Goal: Transaction & Acquisition: Purchase product/service

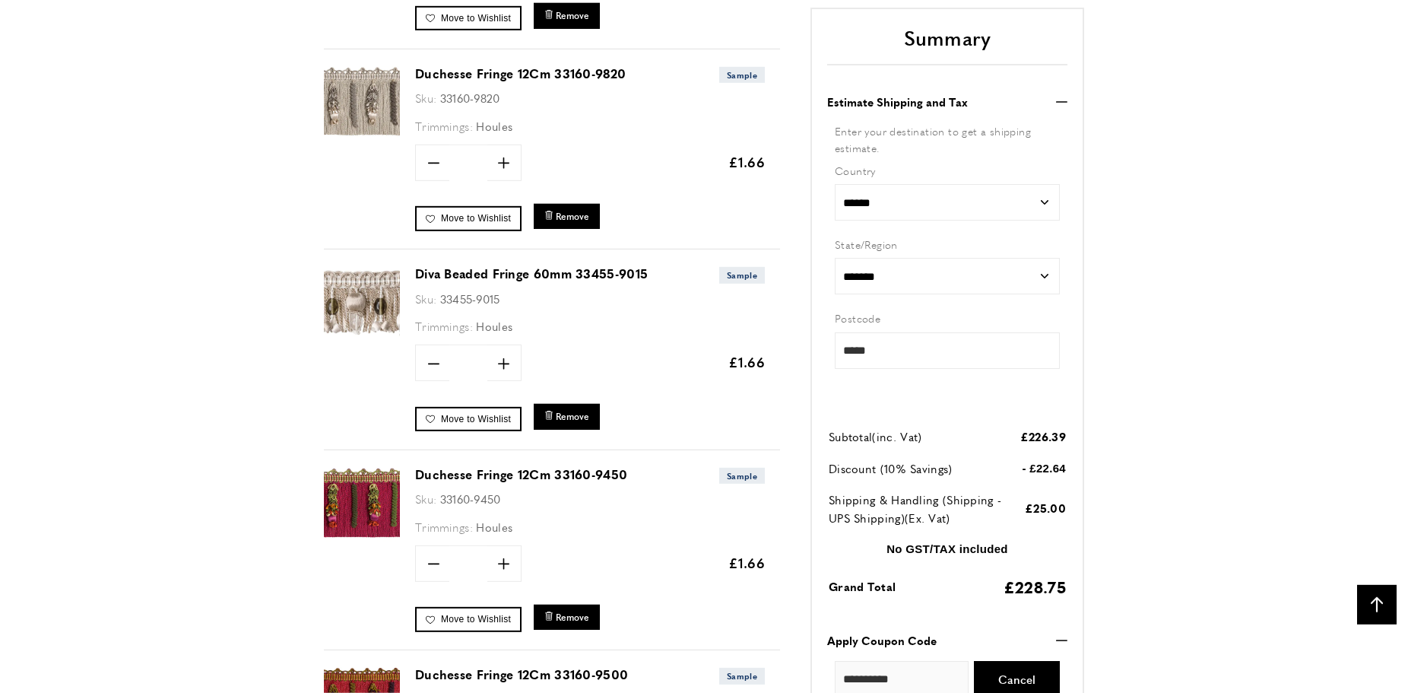
scroll to position [1610, 0]
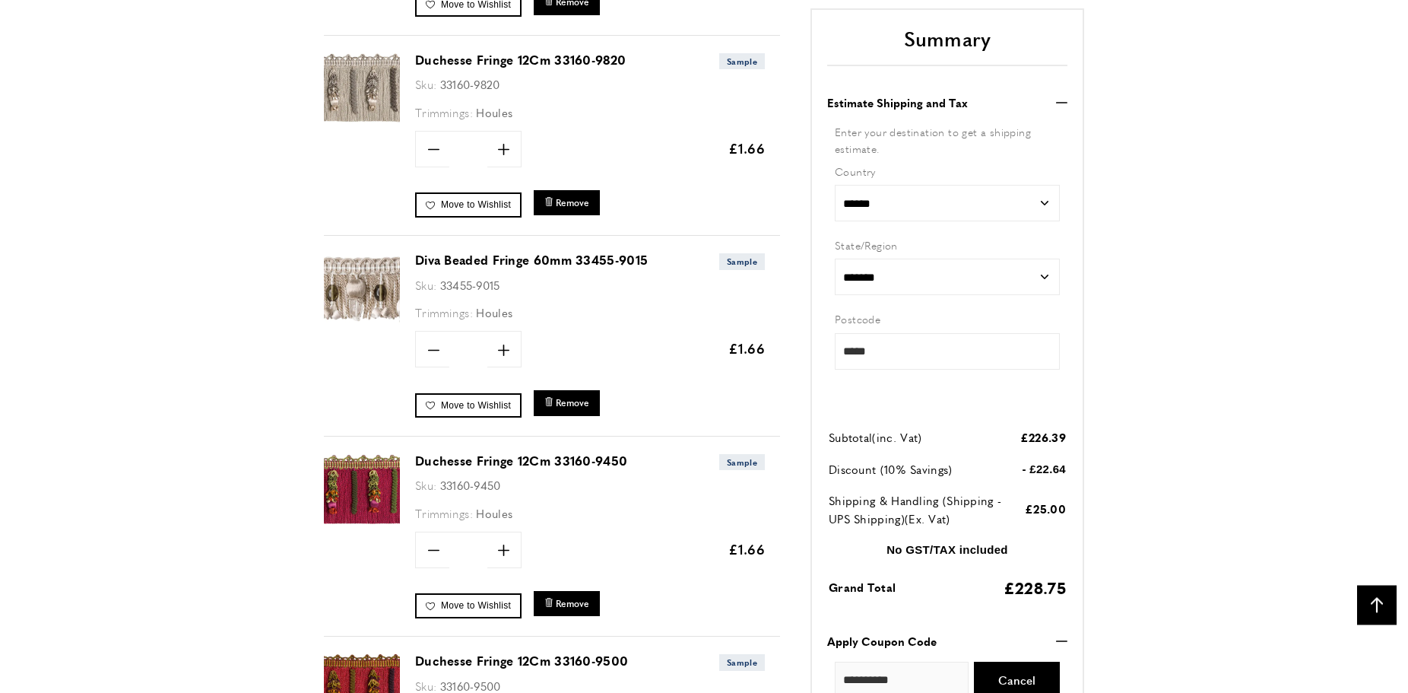
click at [506, 261] on link "Diva Beaded Fringe 60mm 33455-9015" at bounding box center [531, 259] width 233 height 17
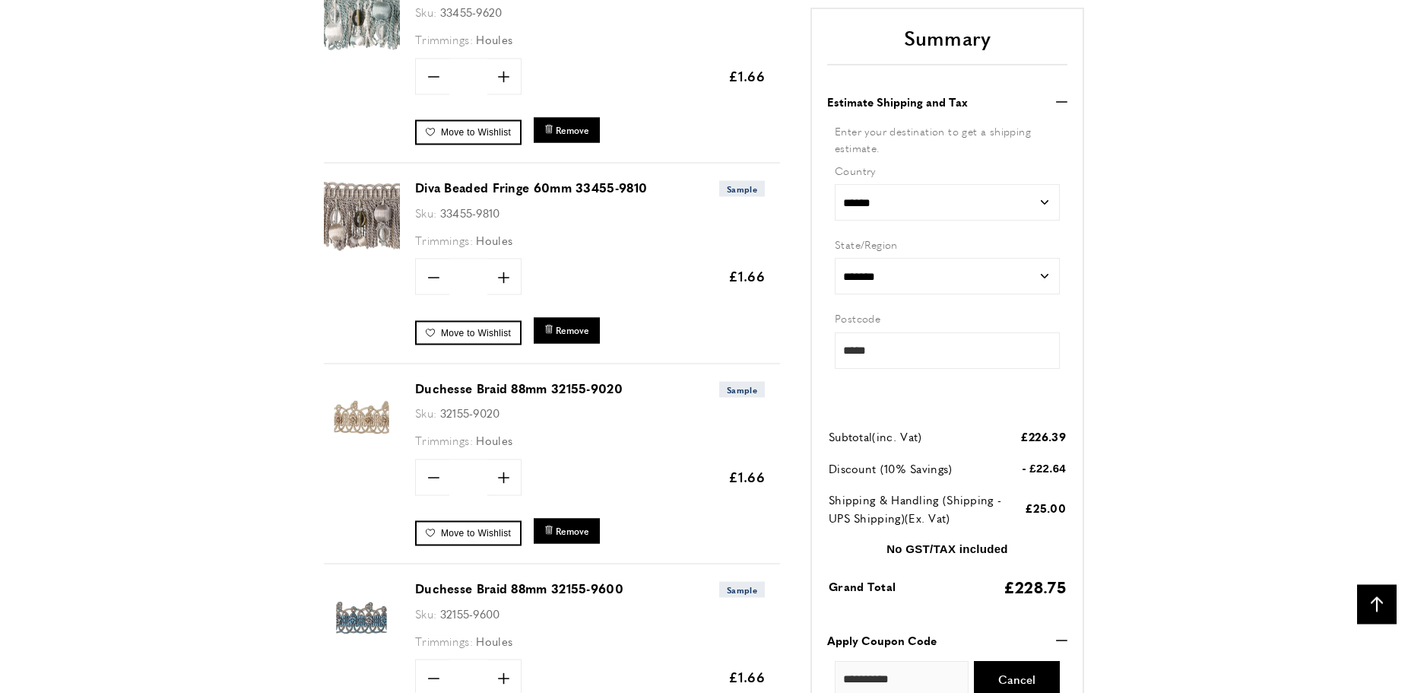
scroll to position [3369, 0]
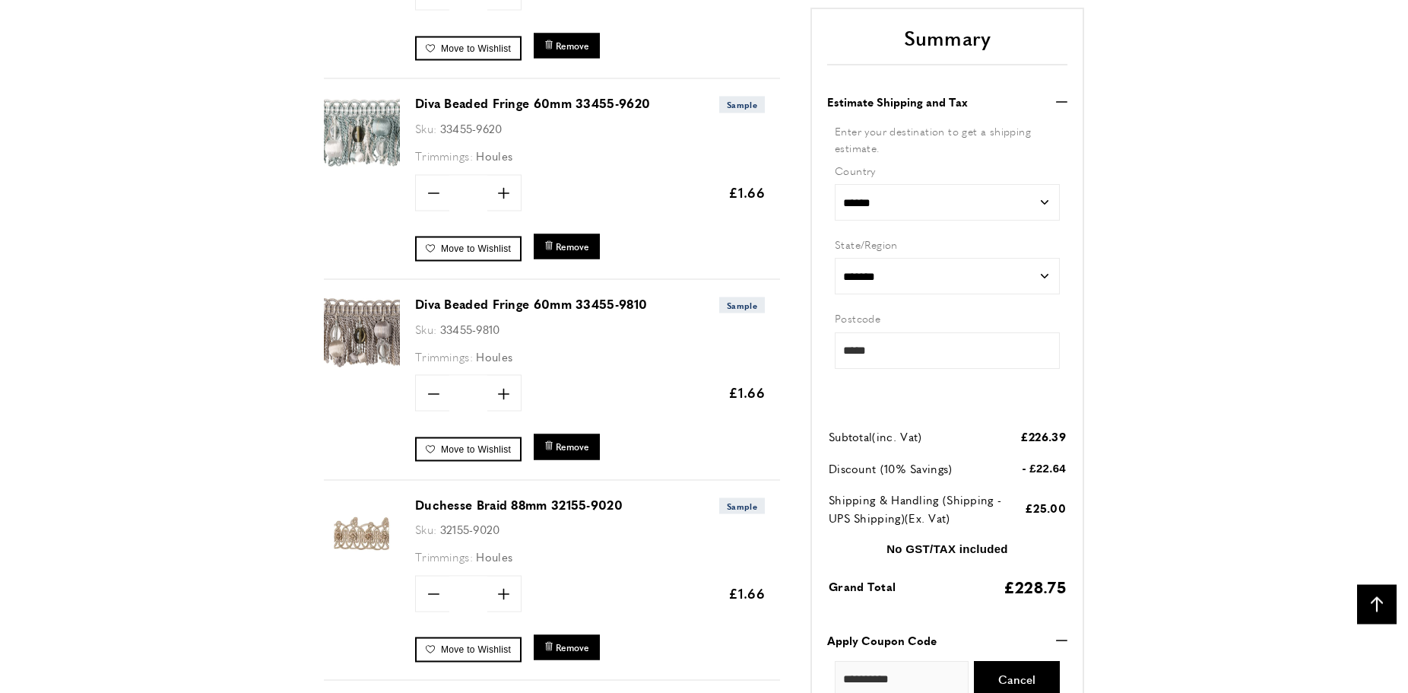
click at [463, 302] on link "Diva Beaded Fringe 60mm 33455-9810" at bounding box center [531, 303] width 232 height 17
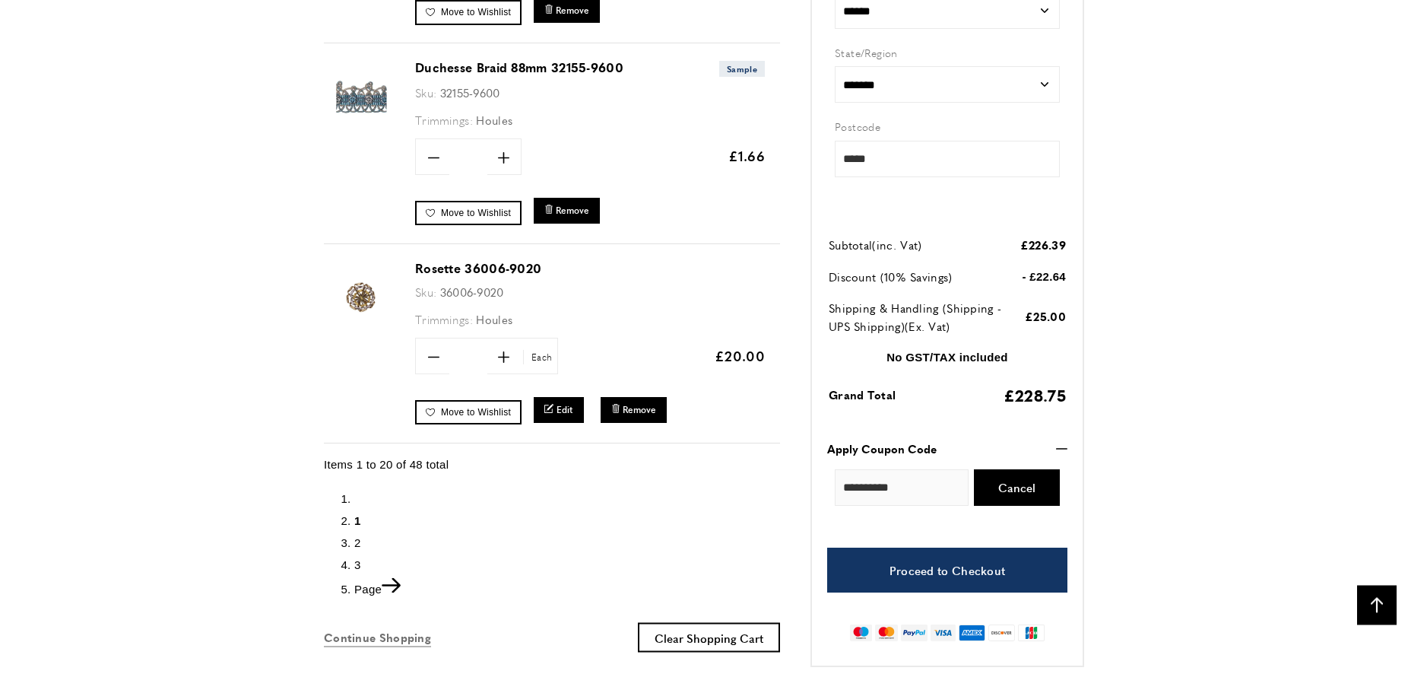
scroll to position [4084, 0]
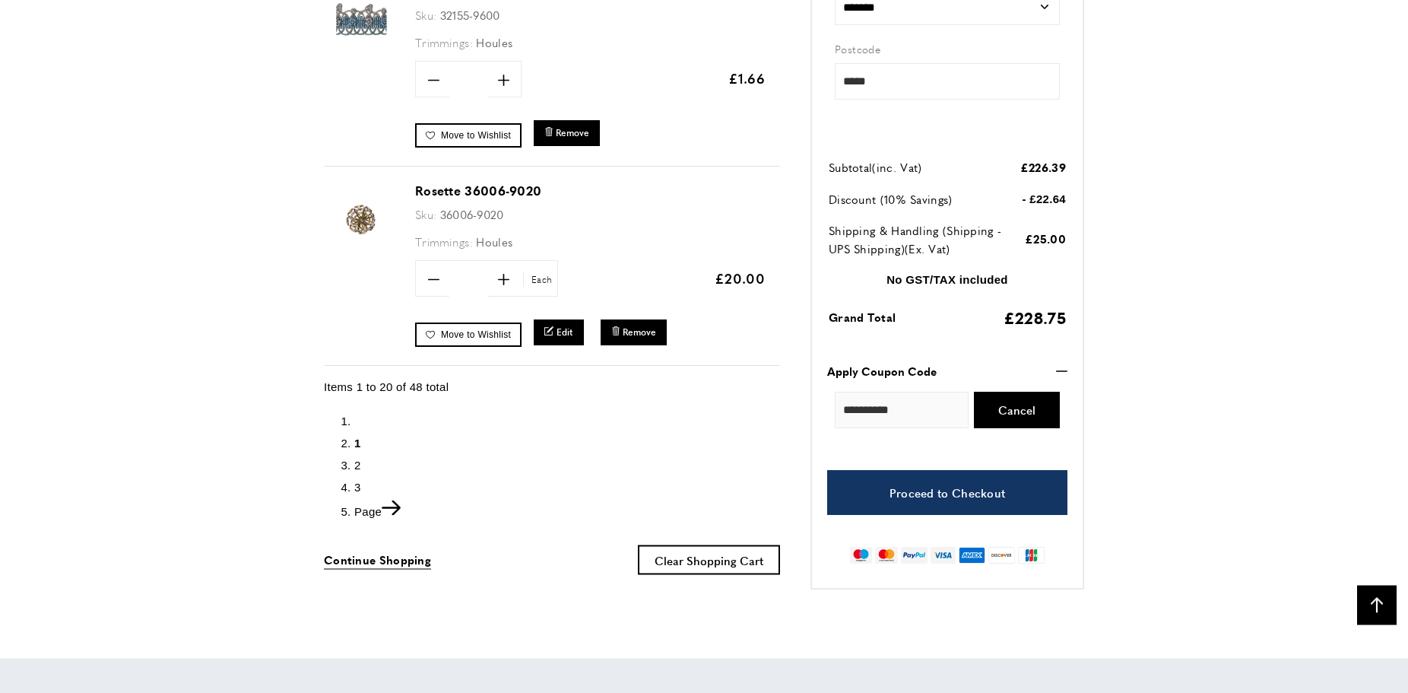
click at [357, 459] on span "2" at bounding box center [357, 464] width 7 height 13
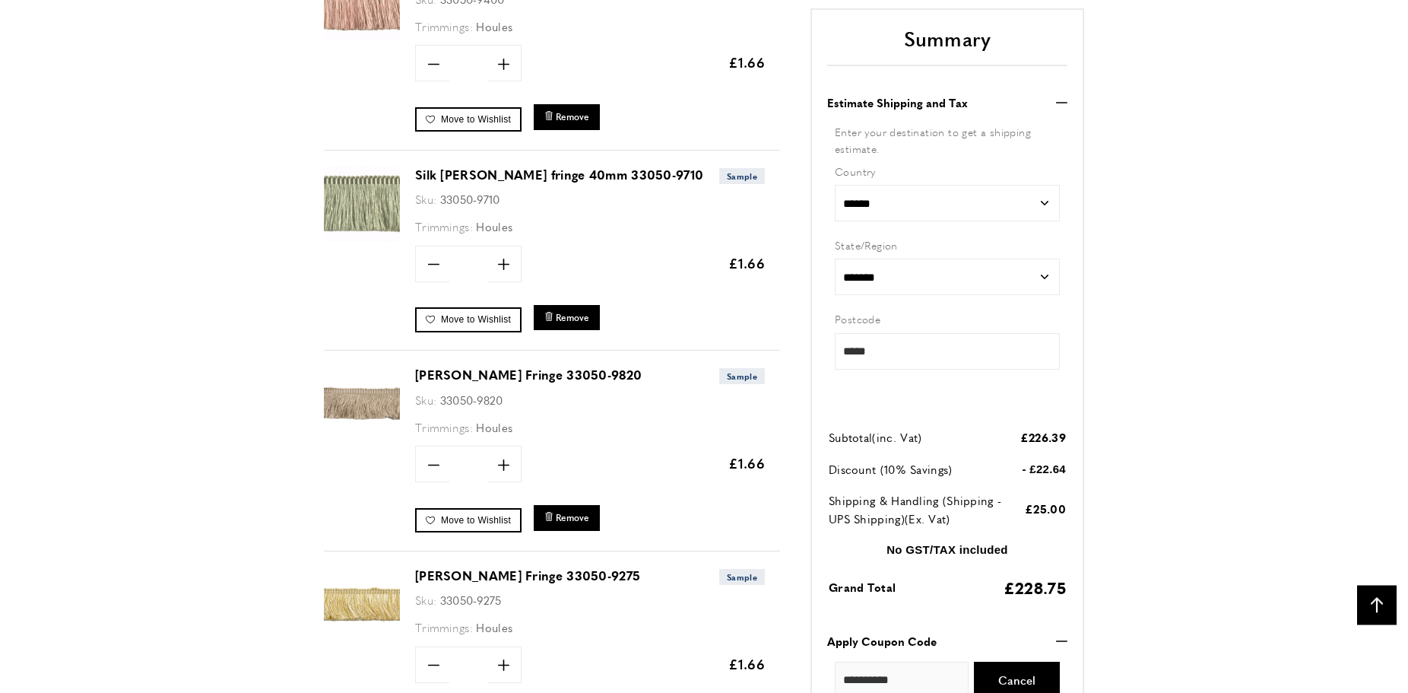
scroll to position [1610, 0]
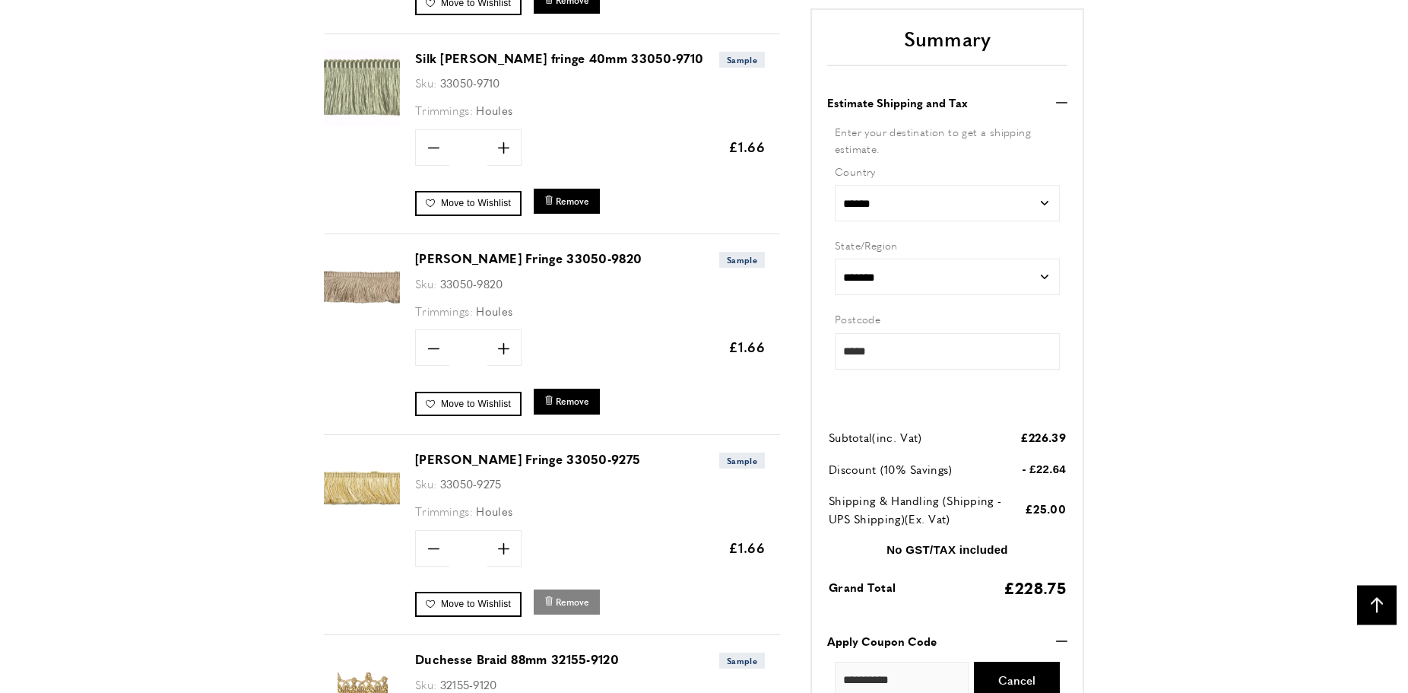
click at [566, 596] on span "Remove" at bounding box center [572, 601] width 33 height 13
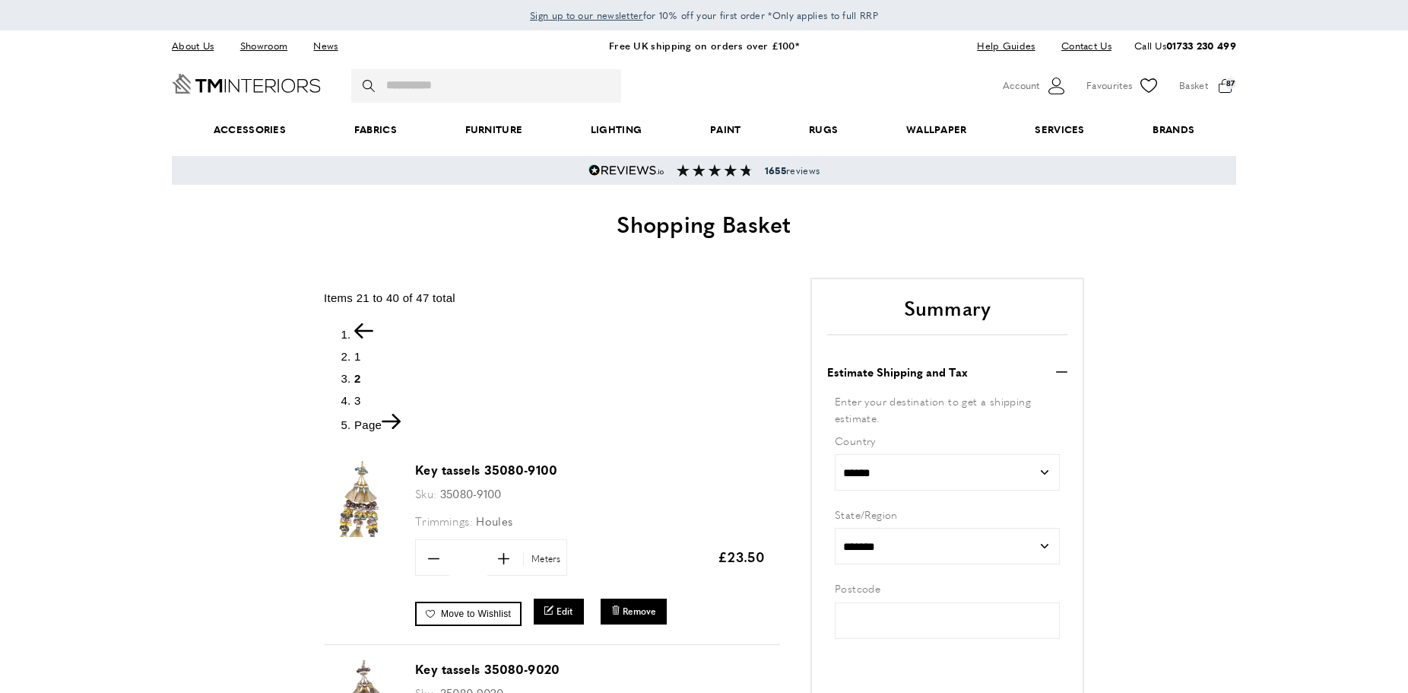
type input "*****"
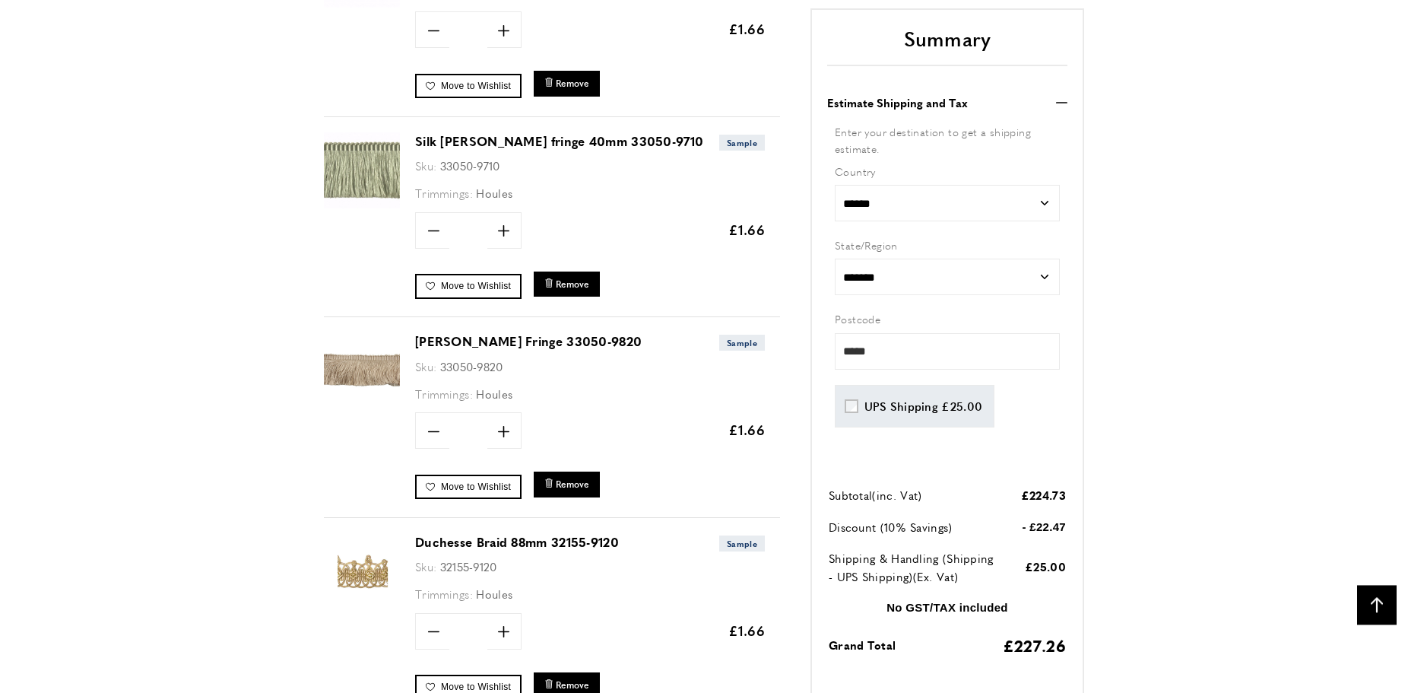
scroll to position [1532, 0]
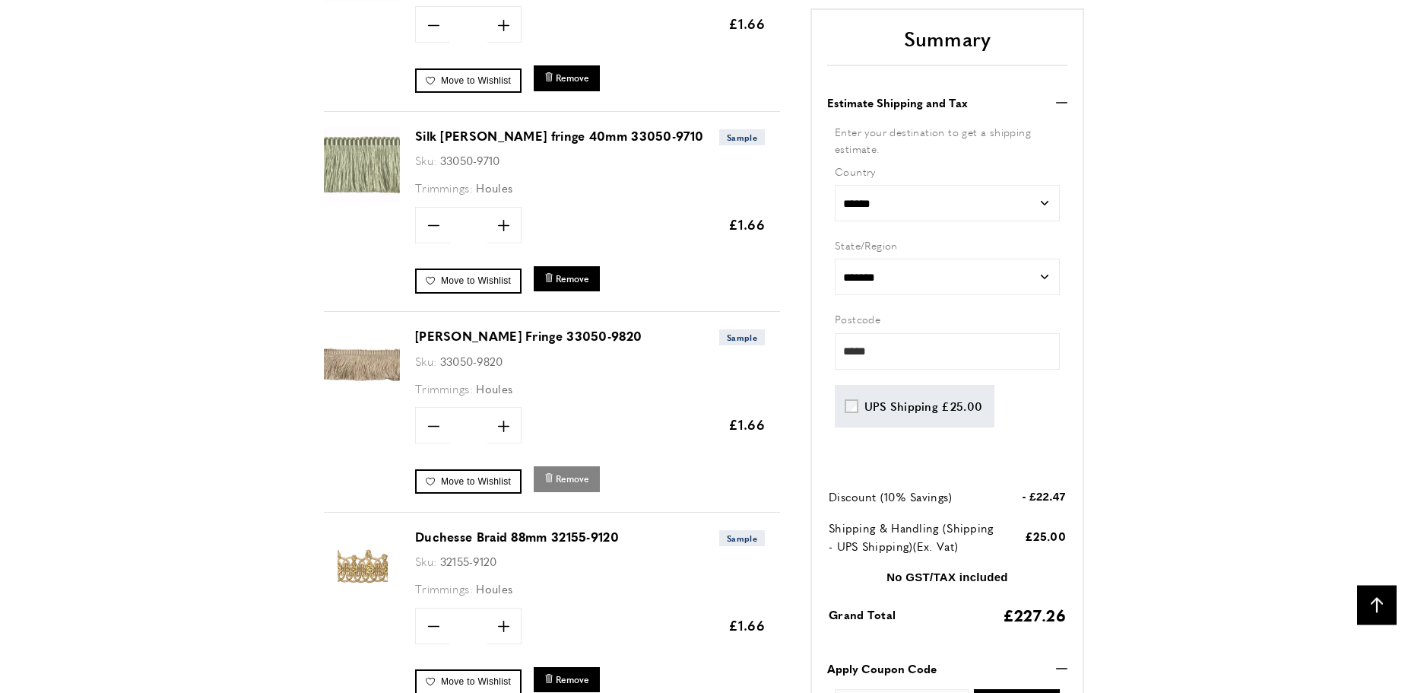
click at [563, 474] on span "Remove" at bounding box center [572, 478] width 33 height 13
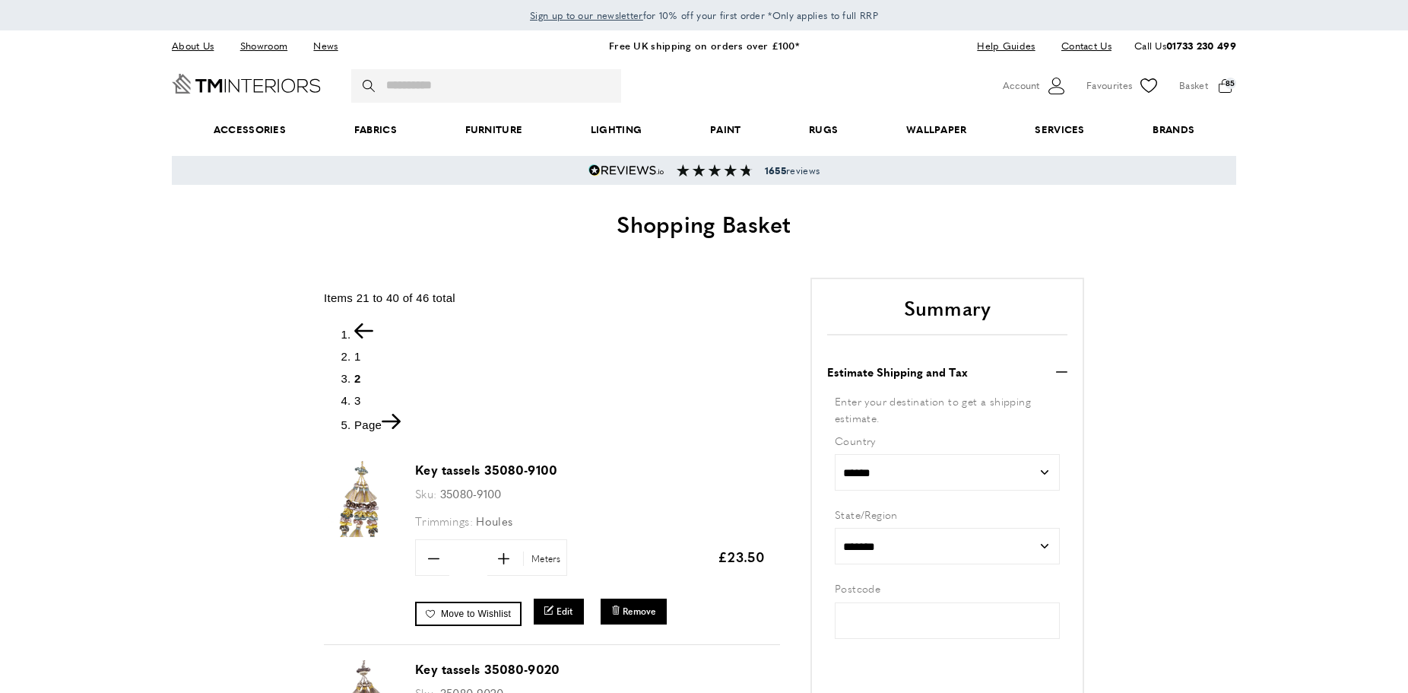
type input "*****"
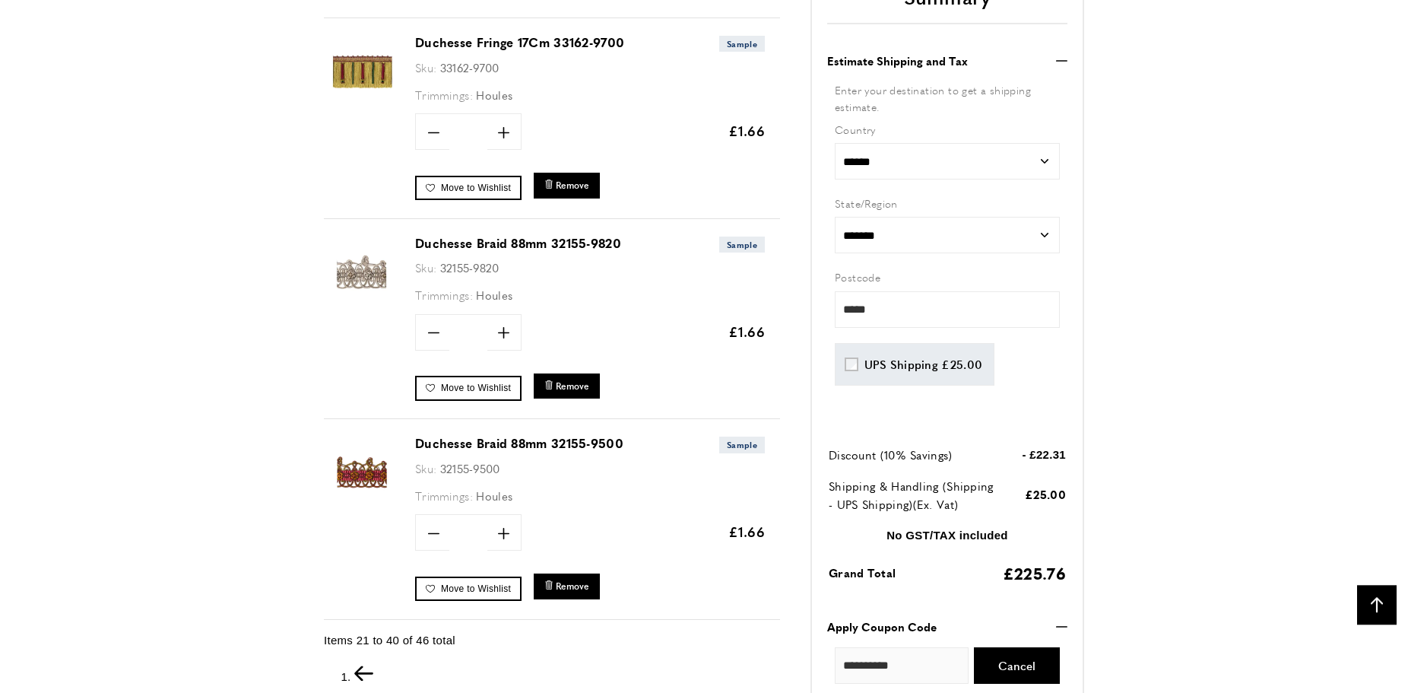
scroll to position [3975, 0]
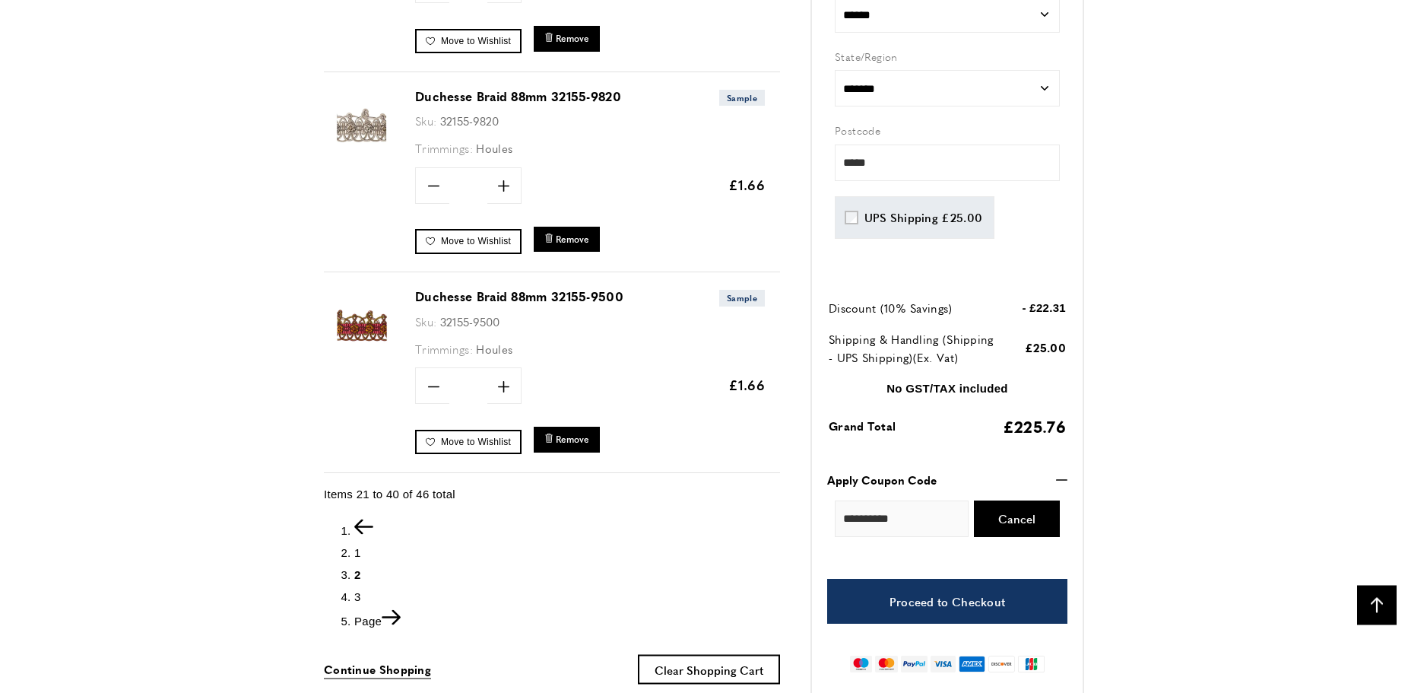
click at [357, 589] on span "3" at bounding box center [357, 595] width 7 height 13
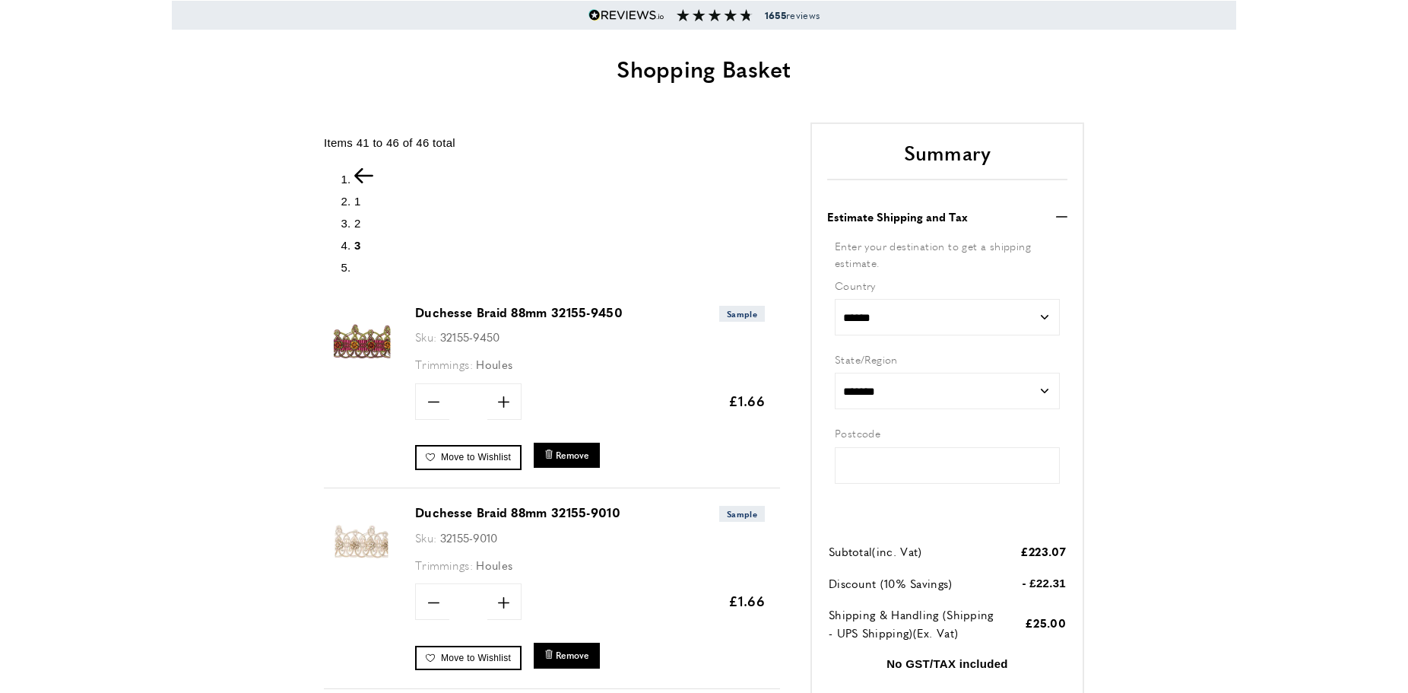
scroll to position [271, 0]
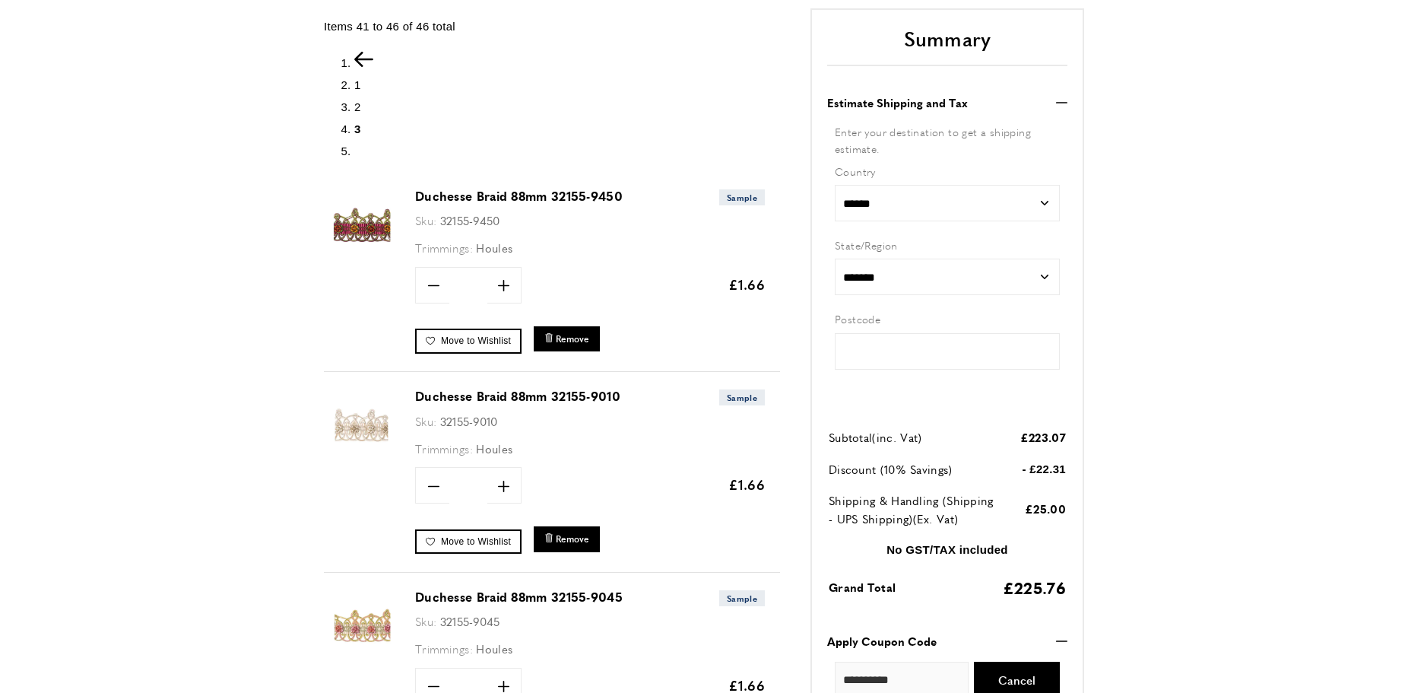
type input "*****"
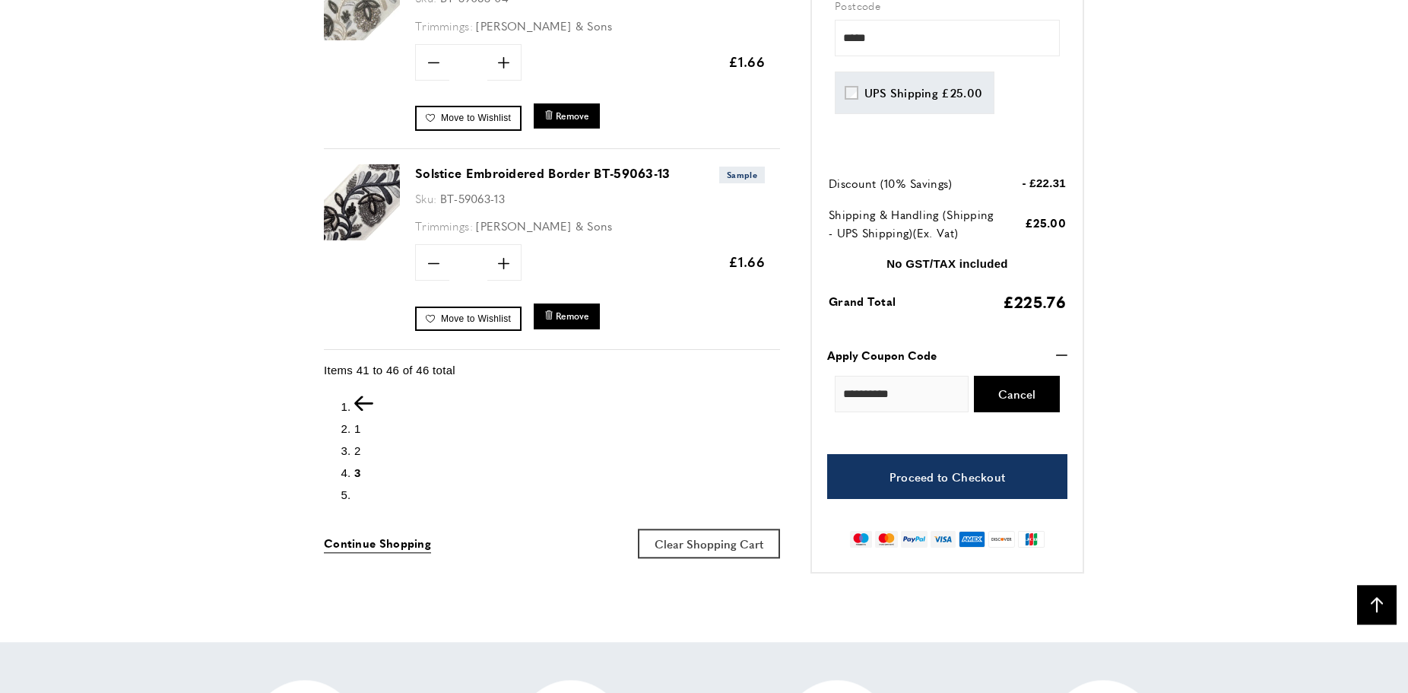
scroll to position [1299, 0]
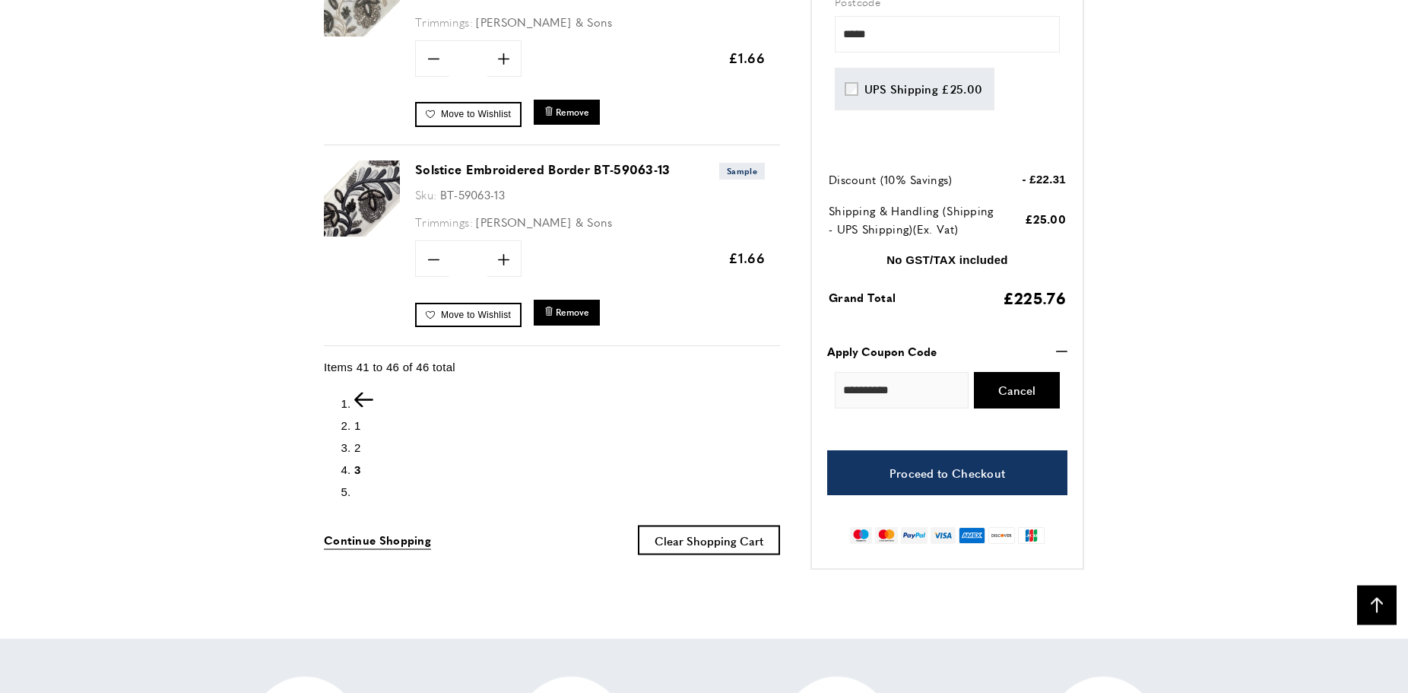
click at [357, 424] on span "1" at bounding box center [357, 424] width 7 height 13
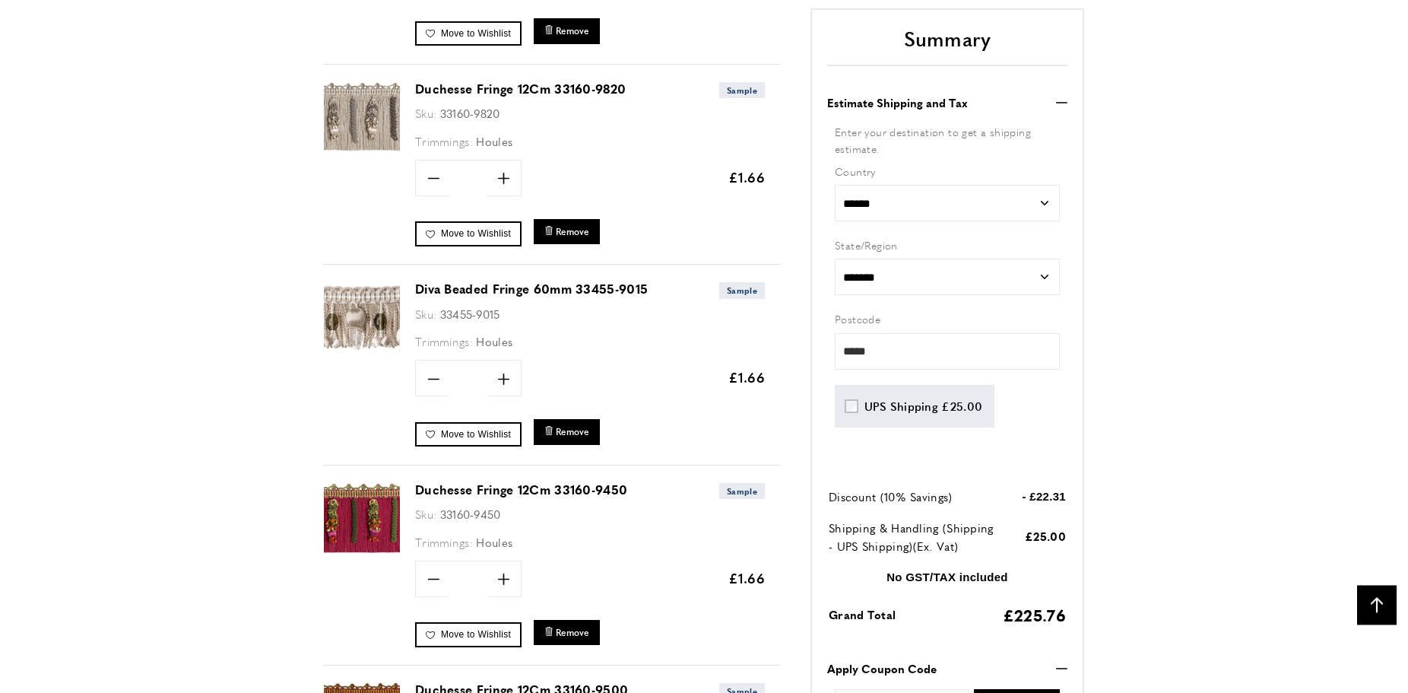
scroll to position [1590, 0]
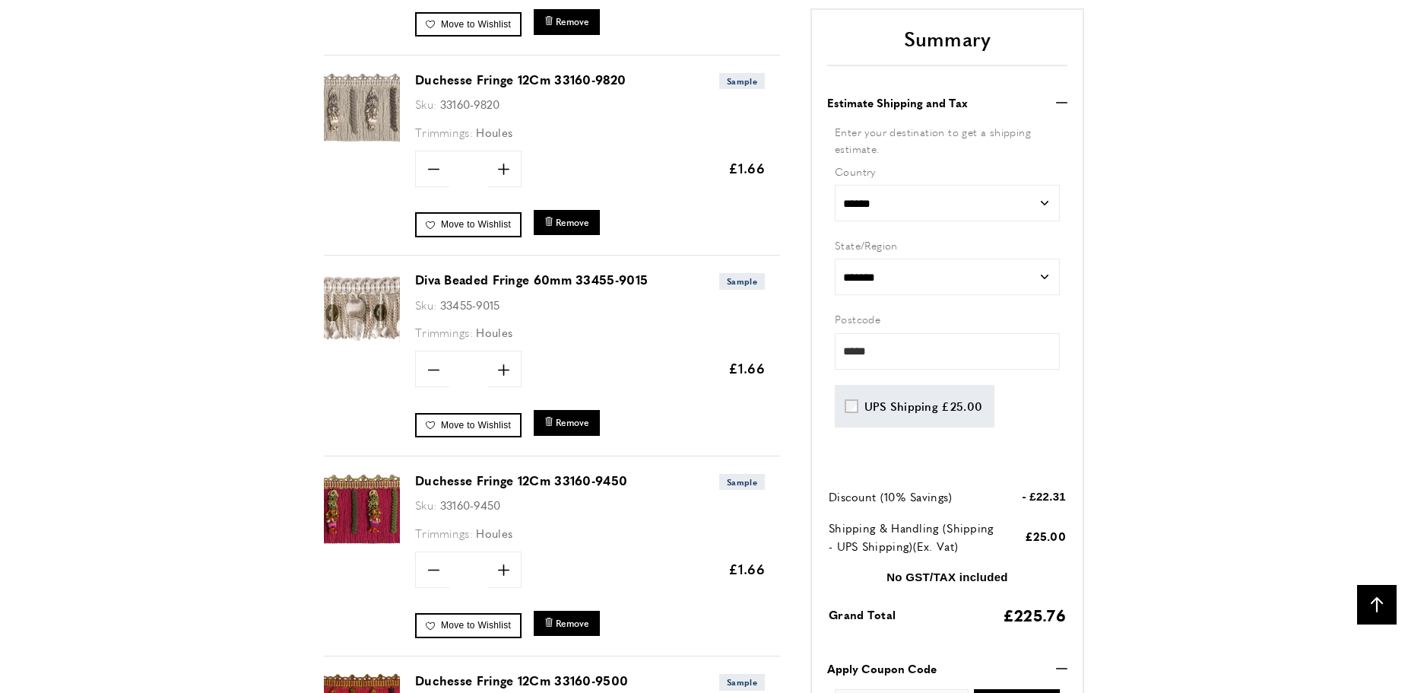
click at [459, 277] on link "Diva Beaded Fringe 60mm 33455-9015" at bounding box center [531, 279] width 233 height 17
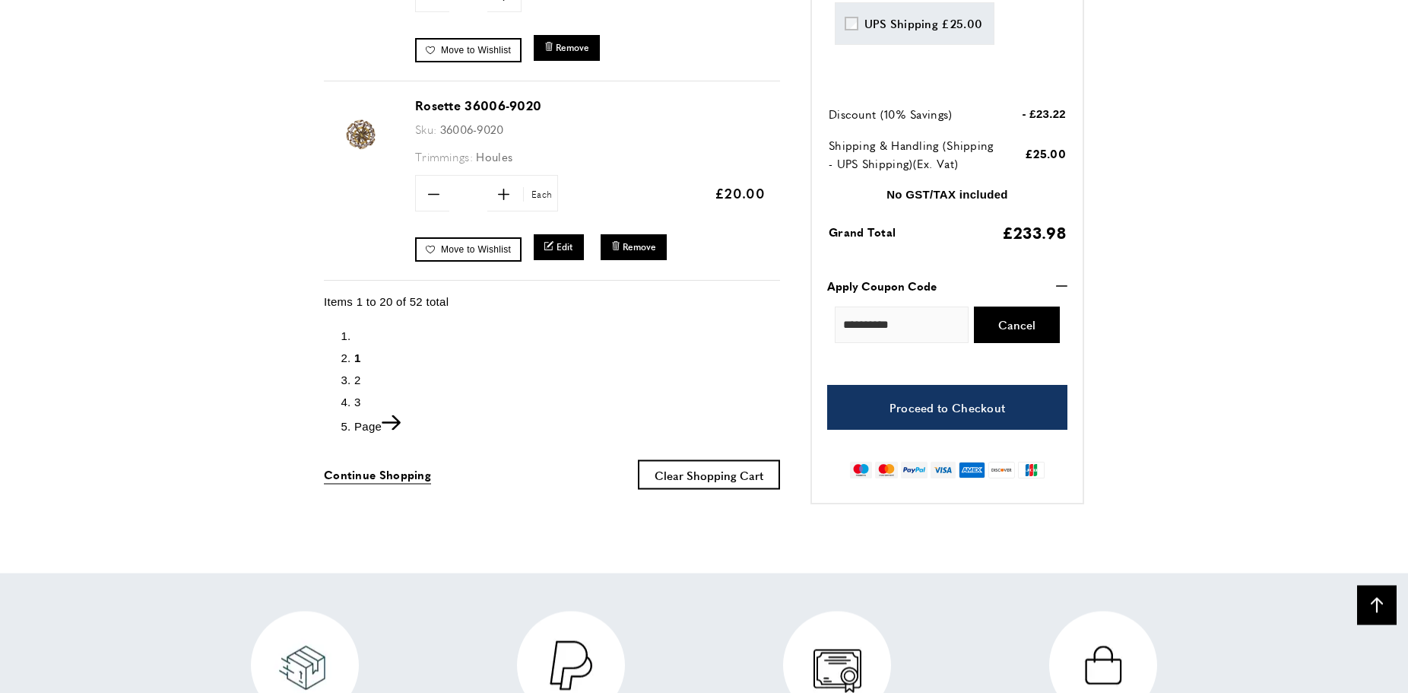
scroll to position [0, 428]
click at [357, 374] on span "2" at bounding box center [357, 379] width 7 height 13
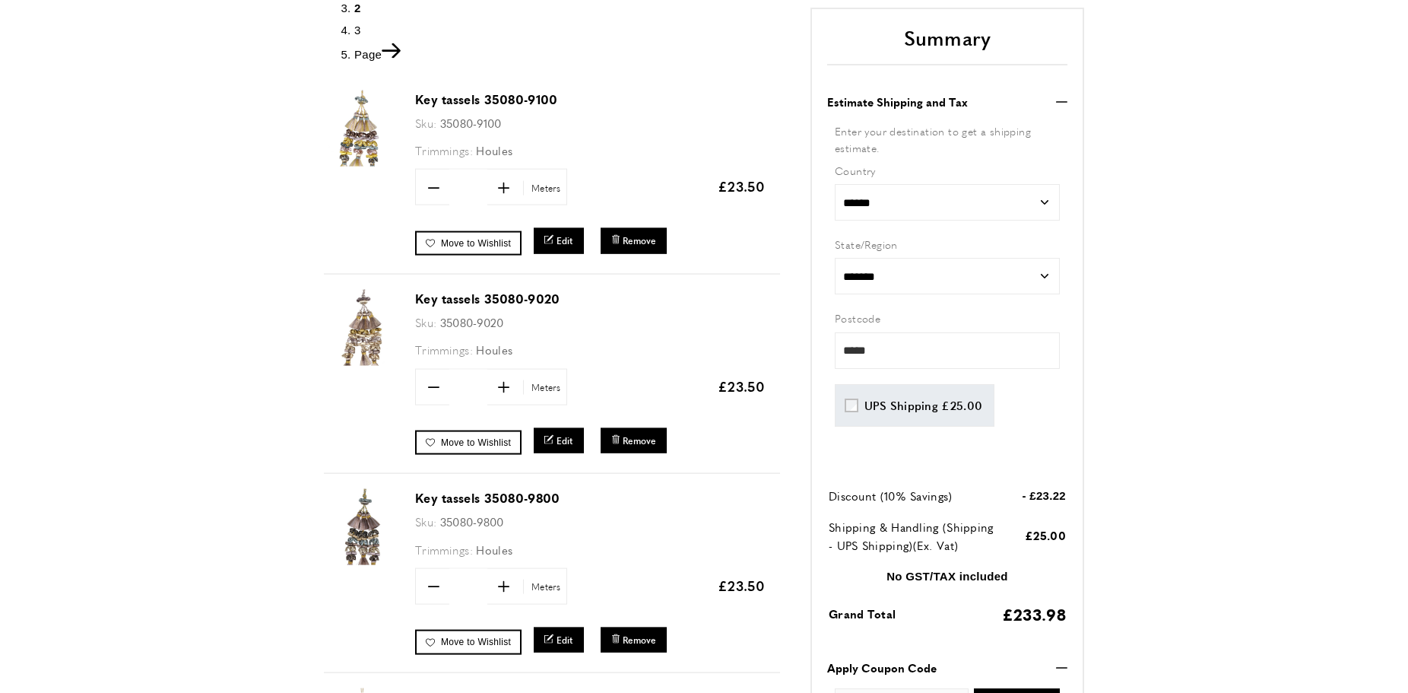
scroll to position [388, 0]
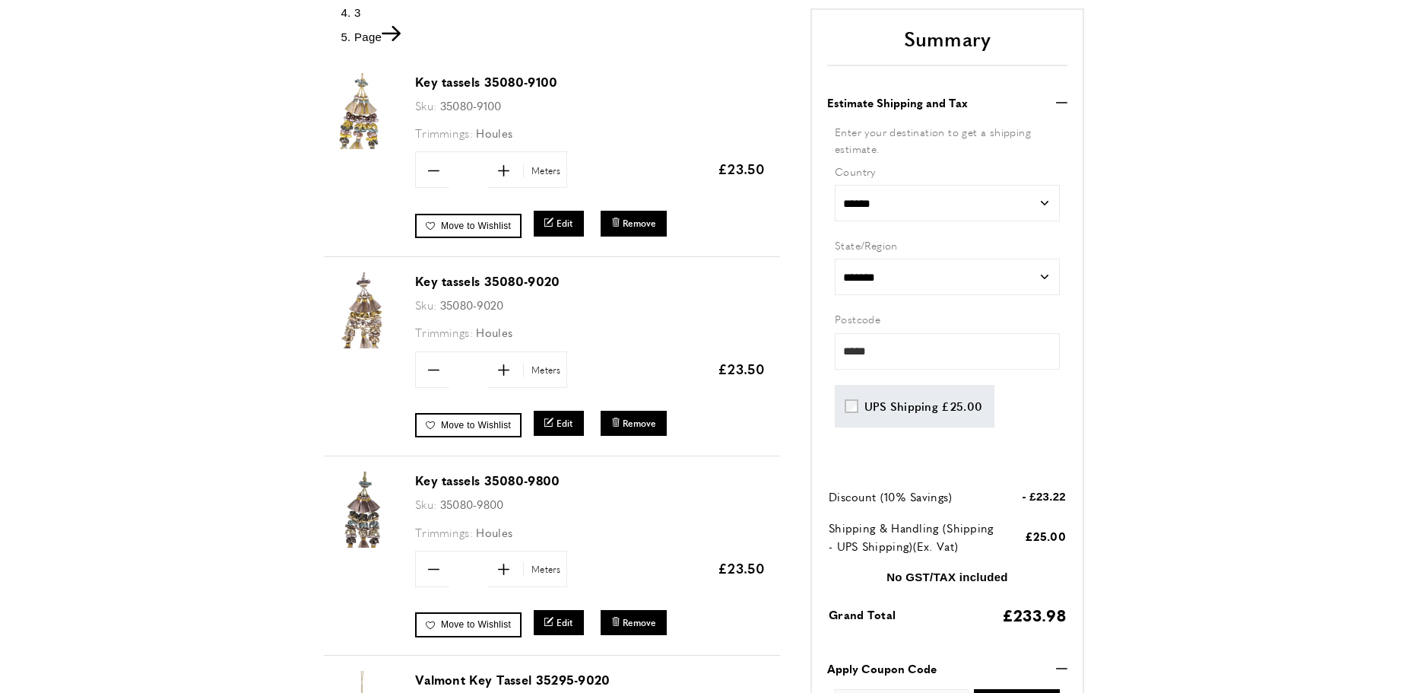
click at [493, 81] on link "Key tassels 35080-9100" at bounding box center [486, 81] width 143 height 17
